Goal: Task Accomplishment & Management: Manage account settings

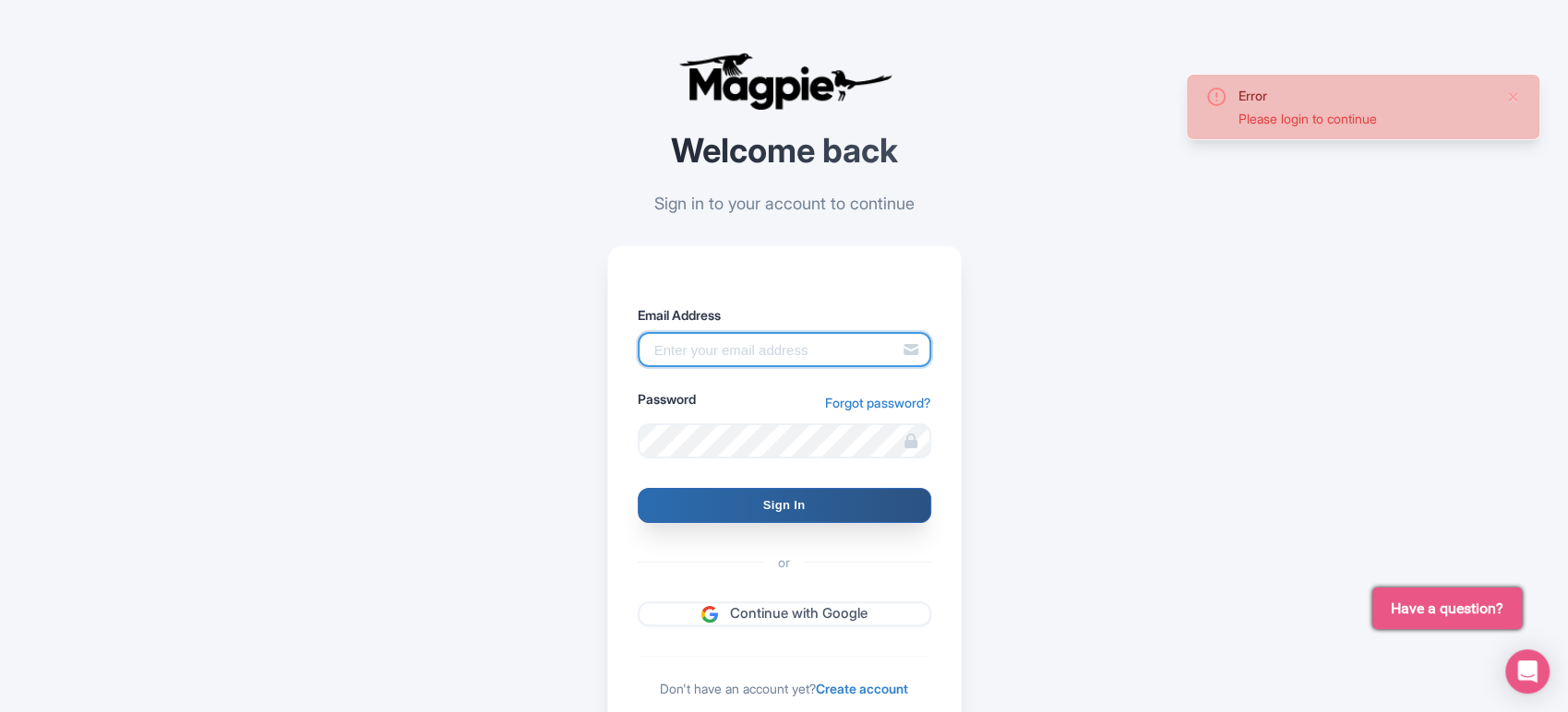
type input "sabrina@takewalks.com"
click at [880, 519] on input "Sign In" at bounding box center [784, 506] width 294 height 35
type input "Signing in..."
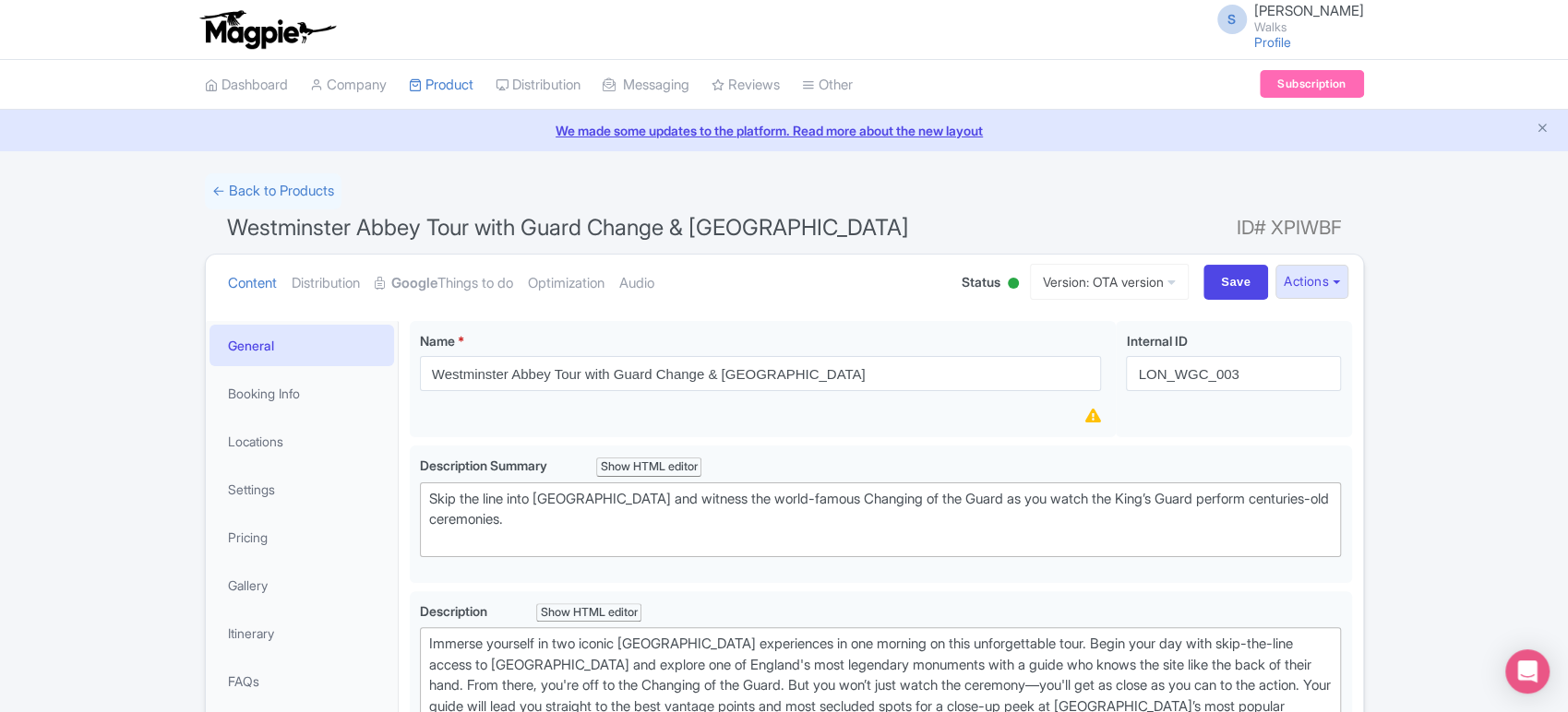
click at [723, 230] on span "Westminster Abbey Tour with Guard Change & Buckingham Palace" at bounding box center [568, 227] width 682 height 27
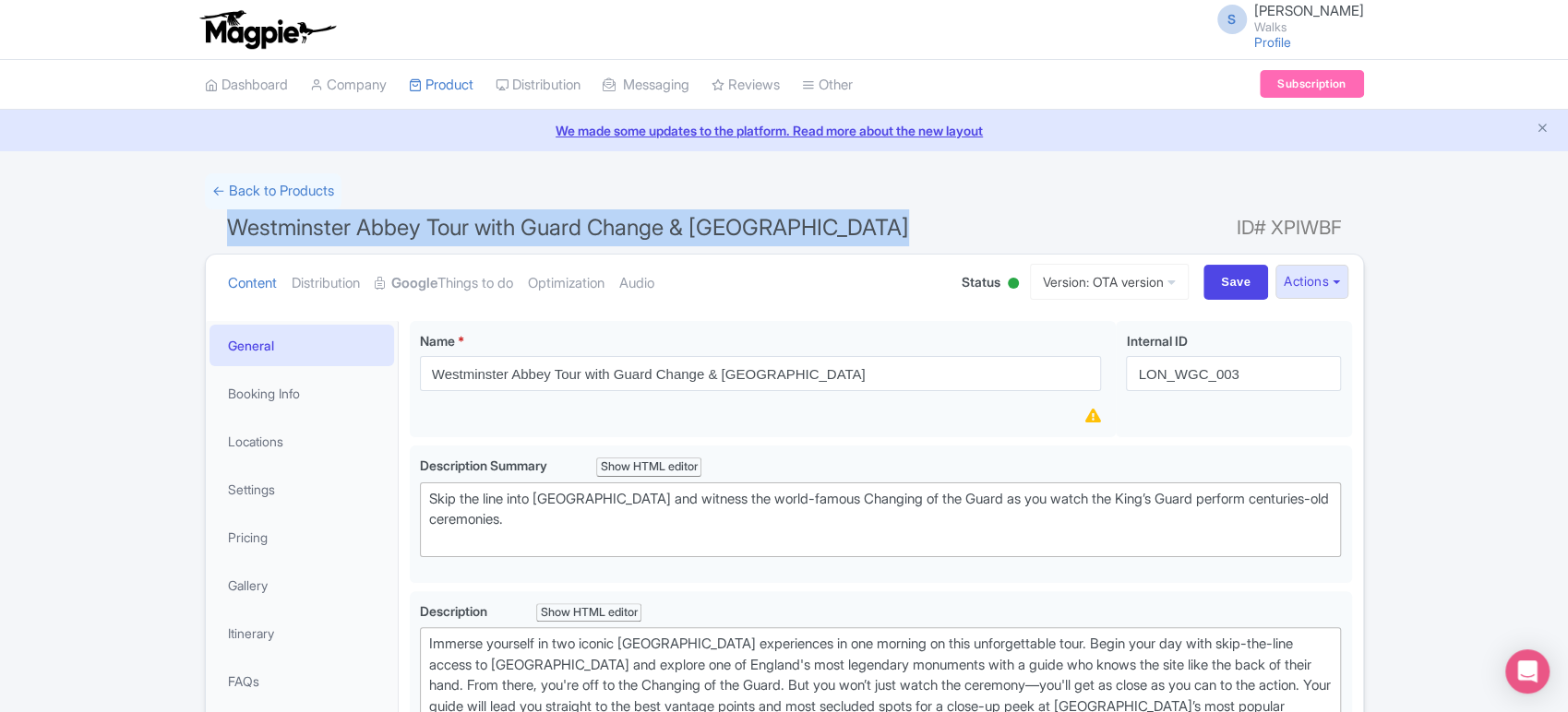
click at [723, 230] on span "Westminster Abbey Tour with Guard Change & Buckingham Palace" at bounding box center [568, 227] width 682 height 27
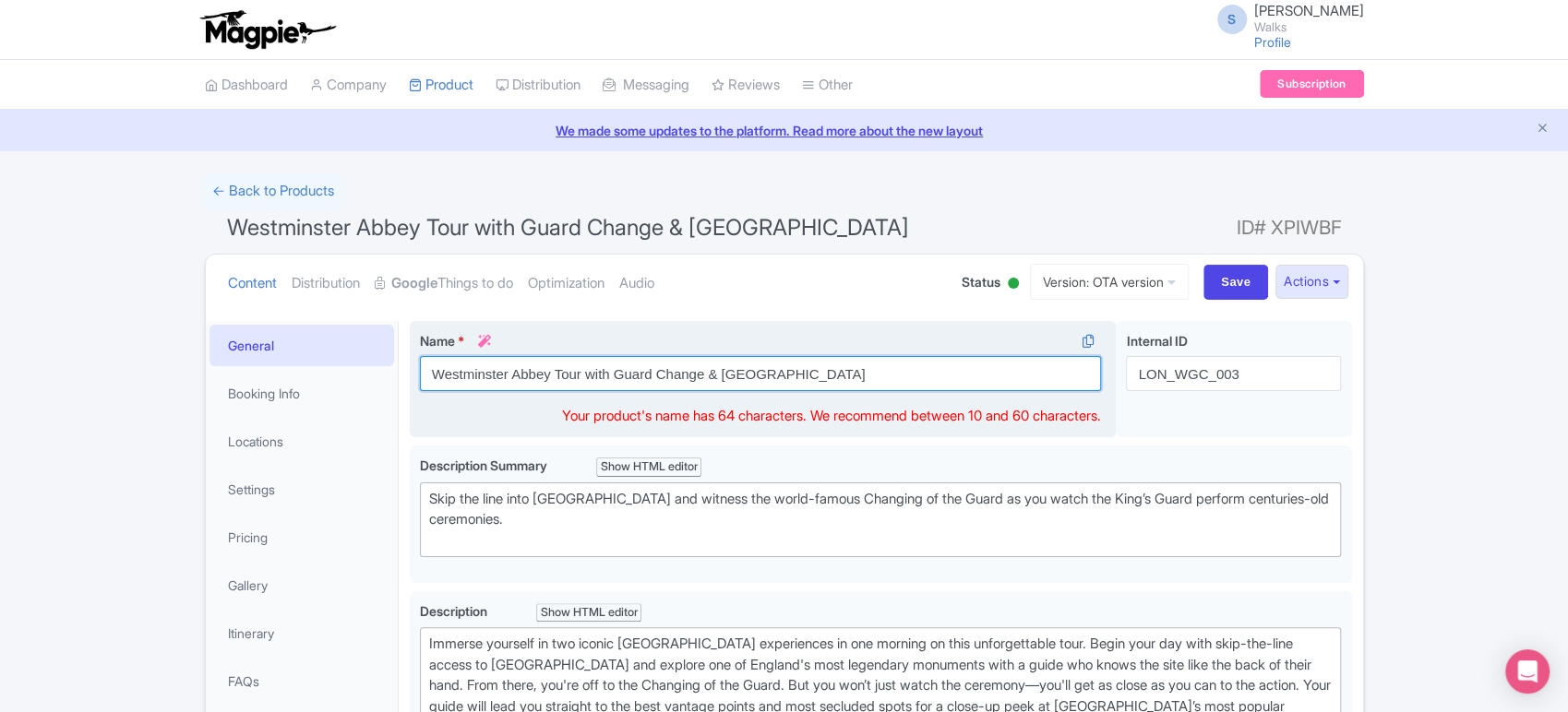
click at [675, 373] on input "Westminster Abbey Tour with Guard Change & Buckingham Palace" at bounding box center [761, 374] width 682 height 35
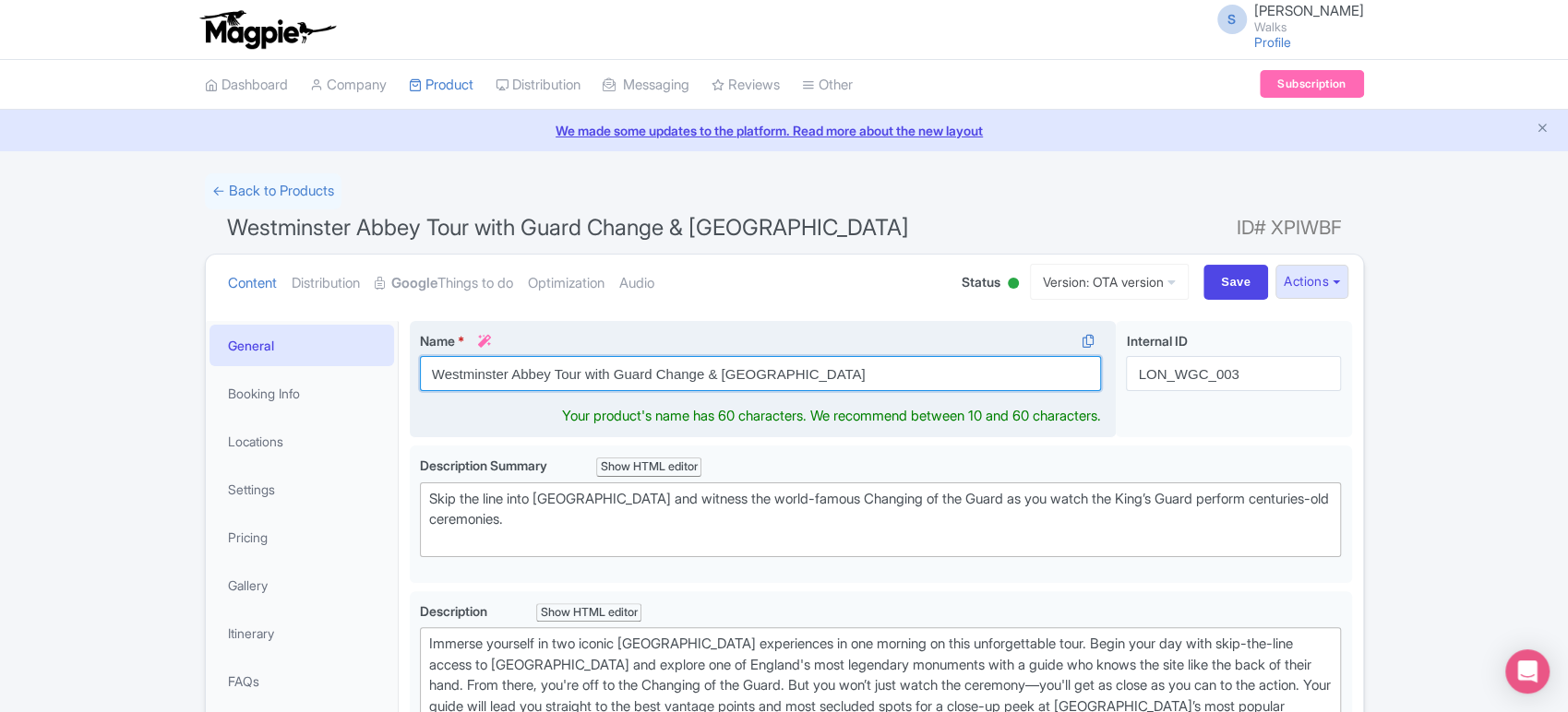
click at [675, 373] on input "Westminster Abbey Tour with Guard Change & Buckingham Palace" at bounding box center [761, 374] width 682 height 35
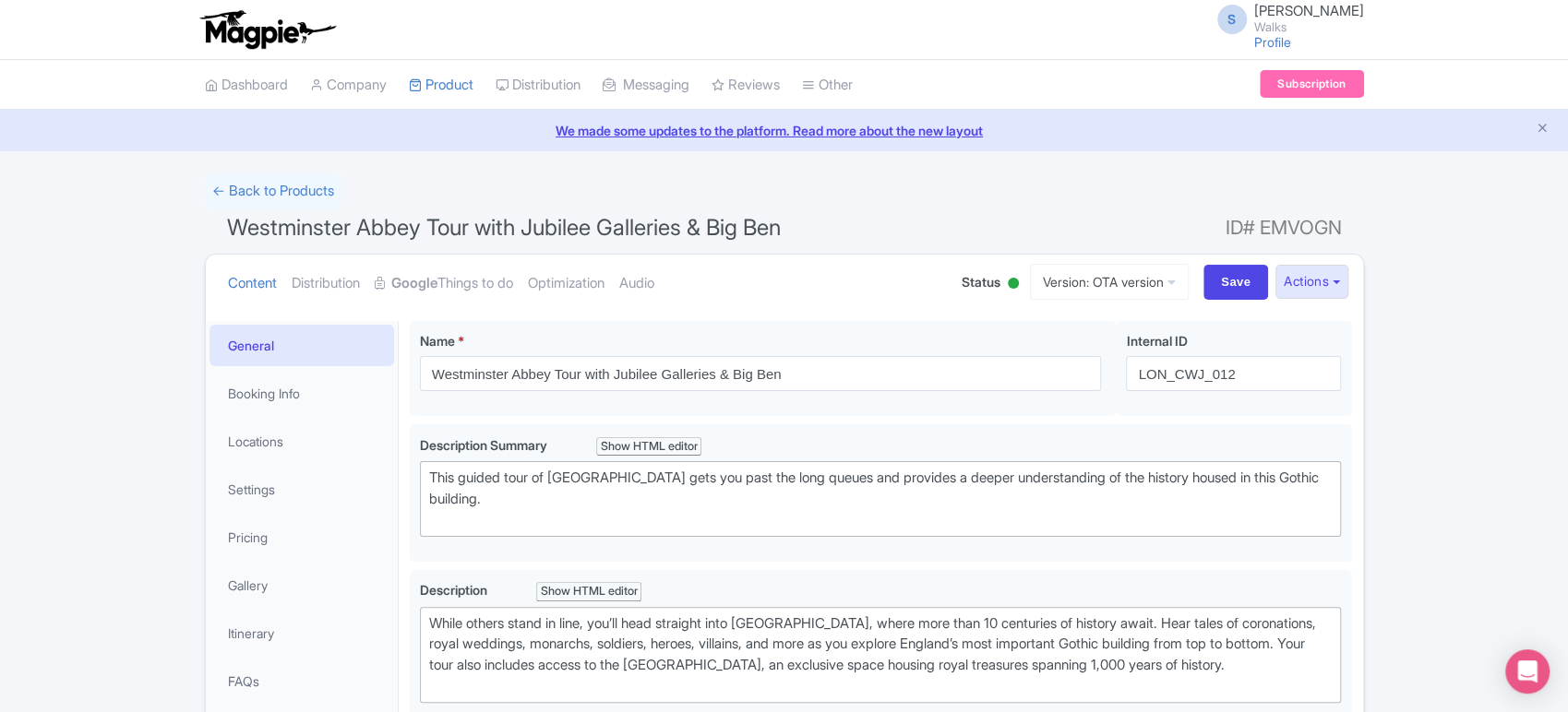
click at [639, 222] on span "Westminster Abbey Tour with Jubilee Galleries & Big Ben" at bounding box center [504, 227] width 554 height 27
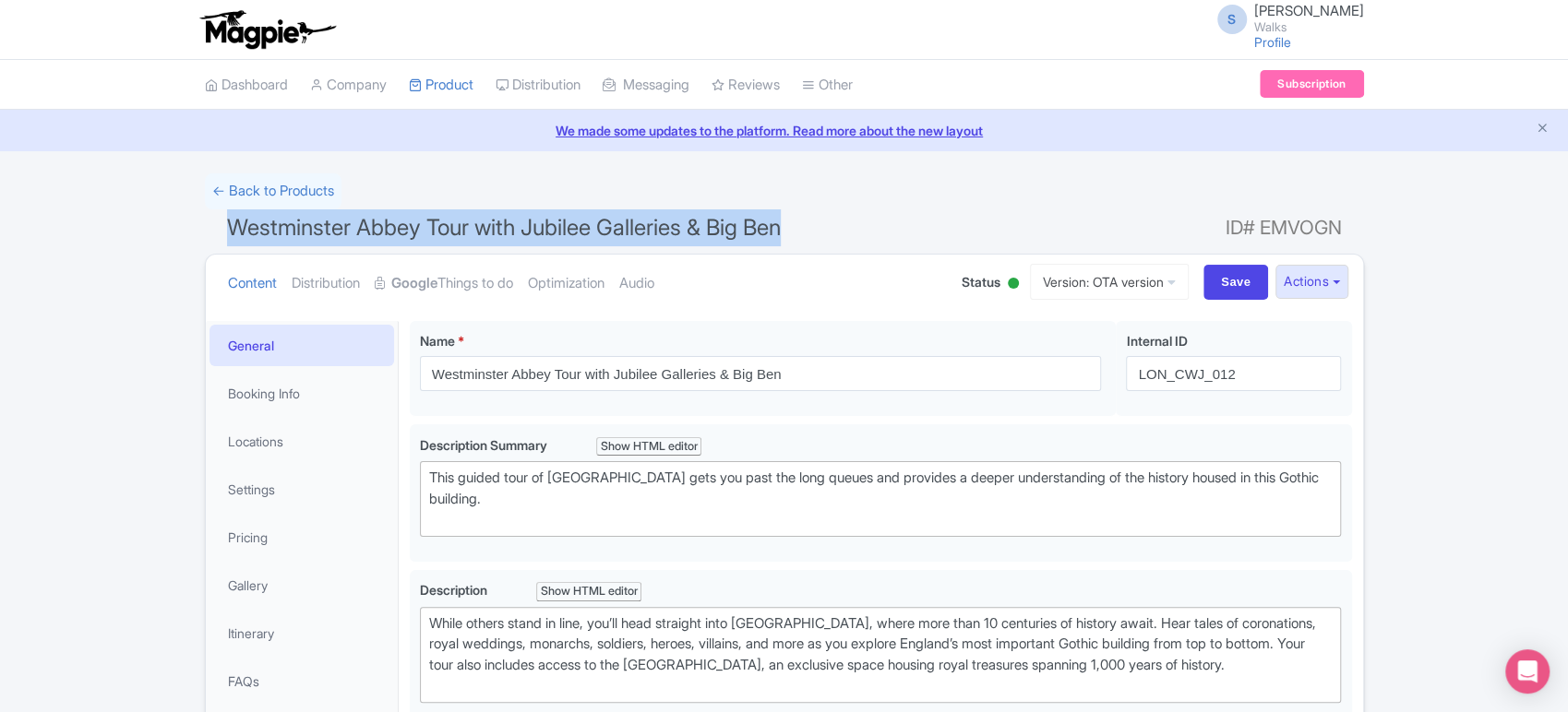
click at [639, 222] on span "Westminster Abbey Tour with Jubilee Galleries & Big Ben" at bounding box center [504, 227] width 554 height 27
copy h1 "Westminster Abbey Tour with Jubilee Galleries & Big Ben"
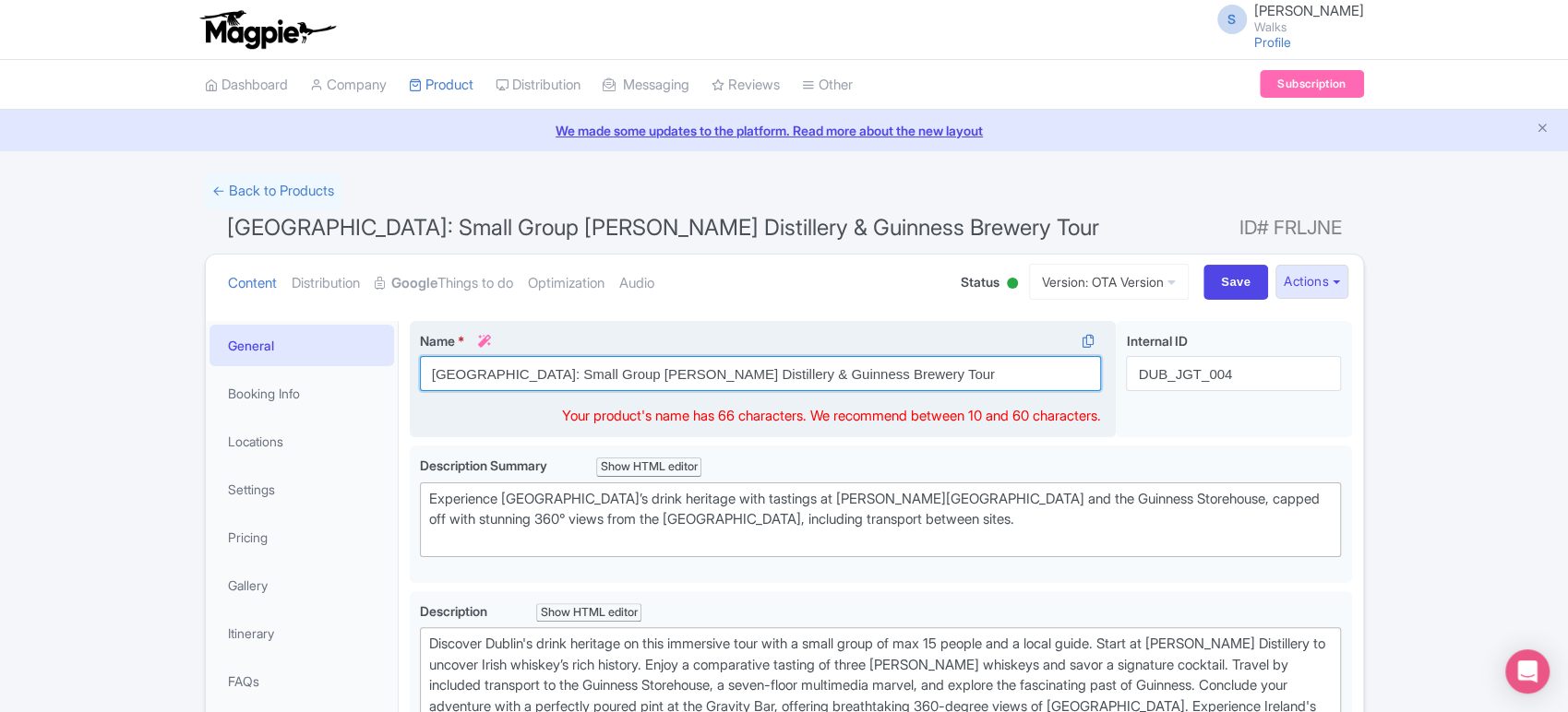
click at [487, 367] on input "[GEOGRAPHIC_DATA]: Small Group [PERSON_NAME] Distillery & Guinness Brewery Tour" at bounding box center [761, 374] width 682 height 35
